Goal: Transaction & Acquisition: Purchase product/service

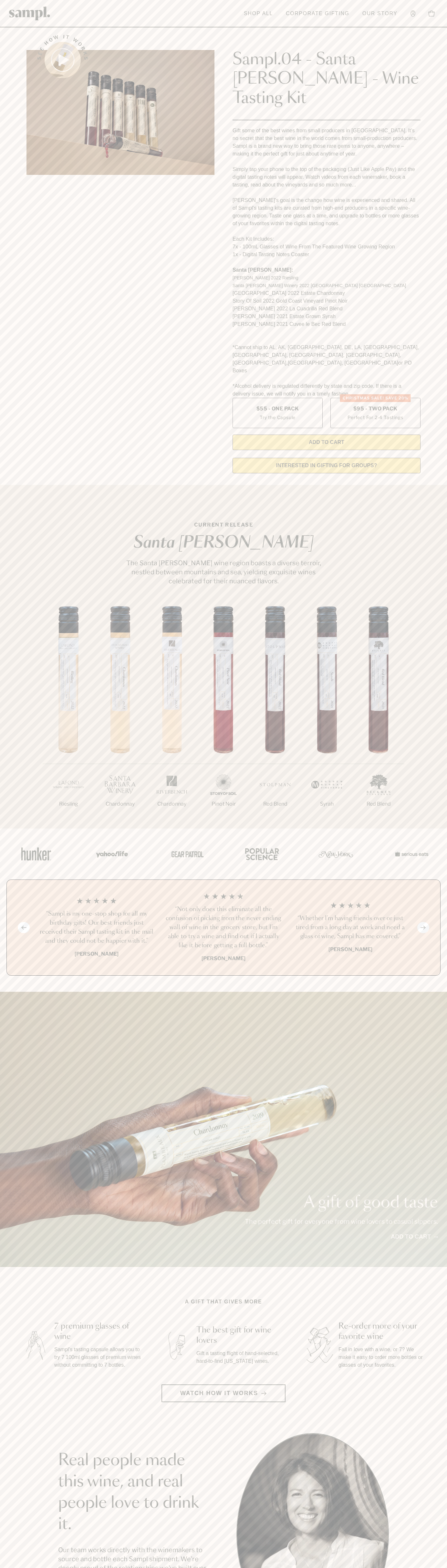
click at [374, 14] on link "Our Story" at bounding box center [379, 13] width 41 height 14
click at [446, 763] on div "1/7 Riesling 2/7 Chardonnay 3/7" at bounding box center [224, 717] width 447 height 222
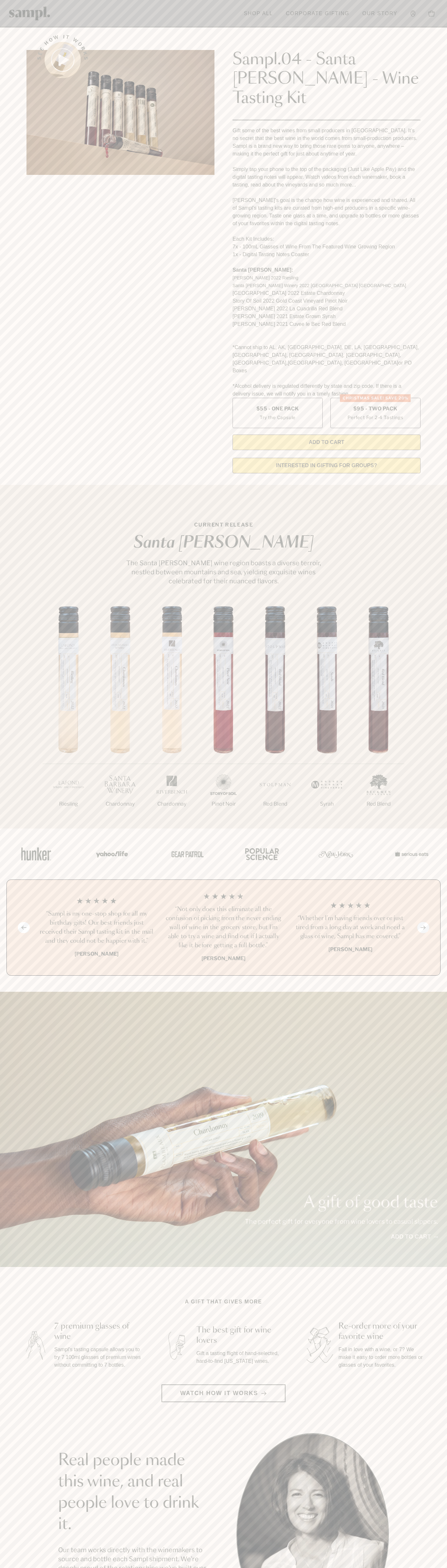
click at [57, 1567] on html "Skip to main content Toggle navigation menu Shop All Corporate Gifting Our Stor…" at bounding box center [224, 1304] width 447 height 2608
click at [5, 176] on section "See how it works Sampl.04 - Santa Barbara - Wine Tasting Kit Gift some of the b…" at bounding box center [224, 252] width 447 height 453
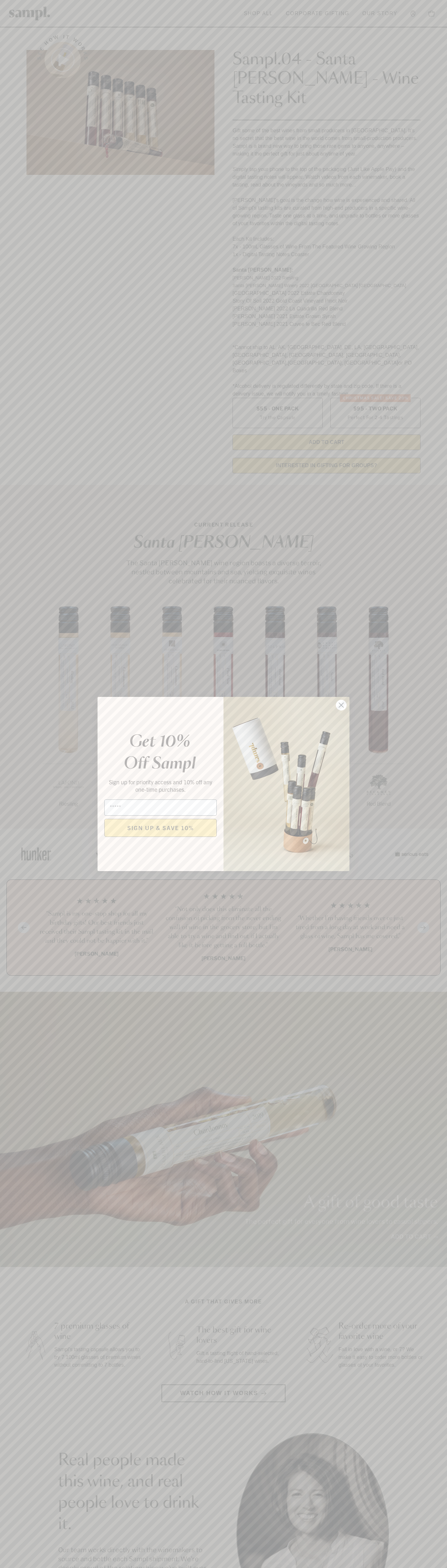
click at [341, 705] on icon "Close dialog" at bounding box center [341, 705] width 4 height 4
